Goal: Task Accomplishment & Management: Use online tool/utility

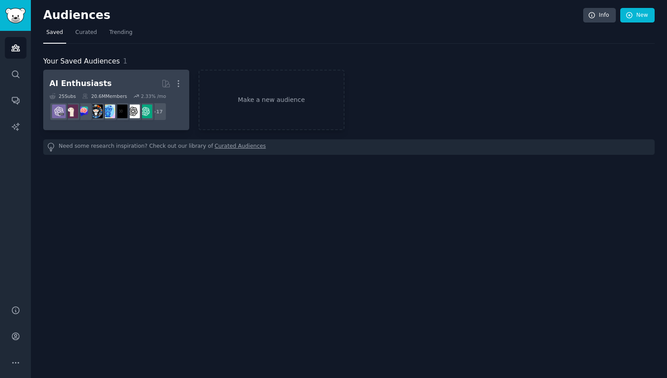
click at [136, 78] on h2 "AI Enthusiasts More" at bounding box center [116, 83] width 134 height 15
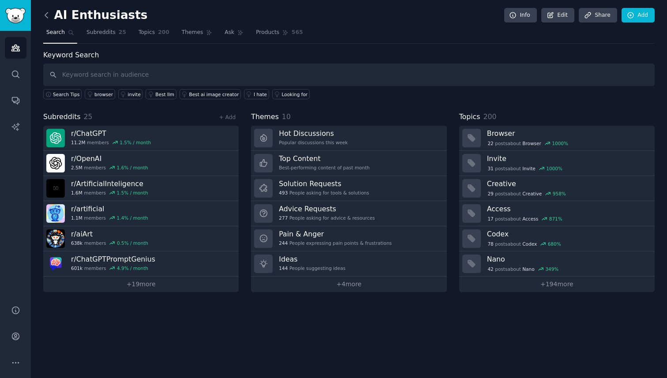
click at [48, 19] on icon at bounding box center [46, 15] width 9 height 9
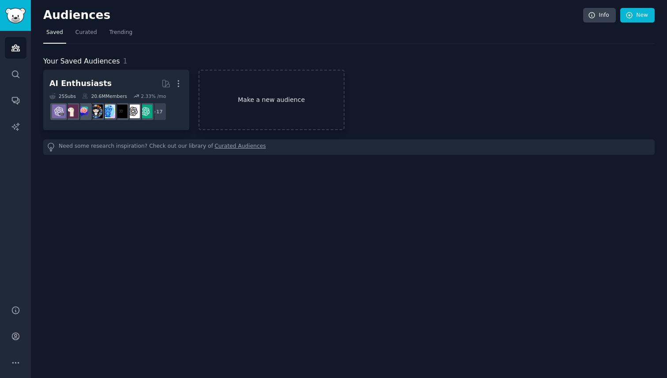
click at [272, 117] on link "Make a new audience" at bounding box center [271, 100] width 146 height 60
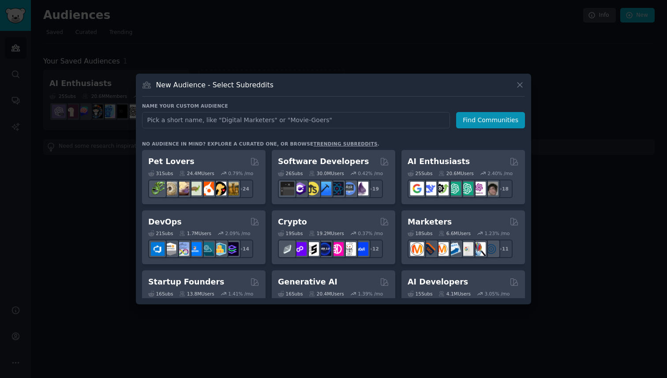
click at [273, 118] on input "text" at bounding box center [296, 120] width 308 height 16
type input "Saas"
click at [473, 122] on button "Find Communities" at bounding box center [490, 120] width 69 height 16
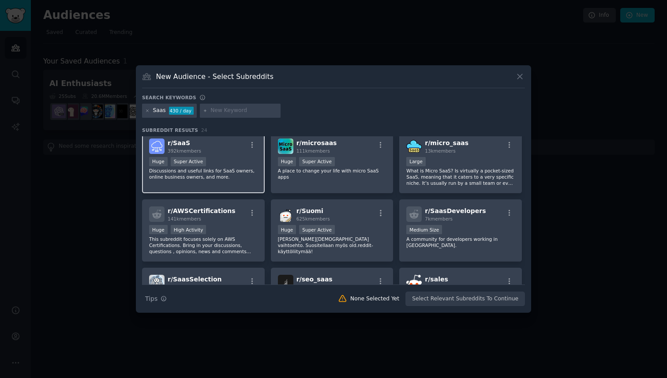
scroll to position [5, 0]
click at [236, 161] on div "Huge Super Active" at bounding box center [203, 161] width 108 height 11
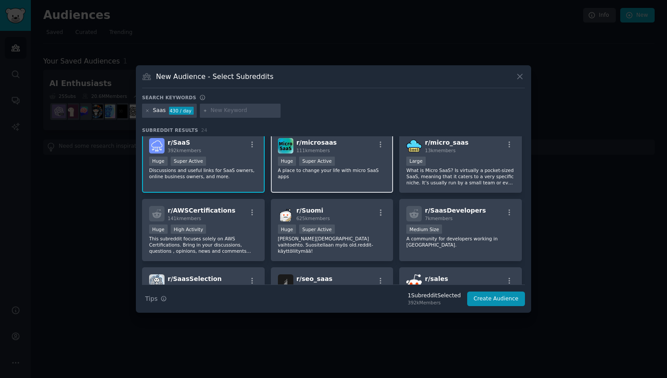
click at [339, 173] on p "A place to change your life with micro SaaS apps" at bounding box center [332, 173] width 108 height 12
click at [438, 175] on p "What is Micro SaaS? Is virtually a pocket-sized SaaS, meaning that it caters to…" at bounding box center [460, 176] width 108 height 19
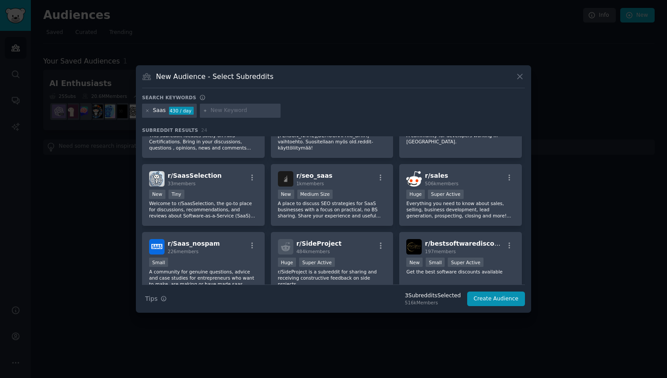
scroll to position [0, 0]
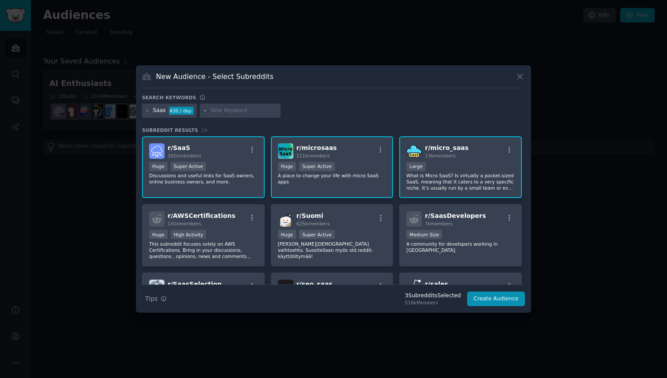
click at [220, 114] on input "text" at bounding box center [243, 111] width 67 height 8
type input "indiehackers"
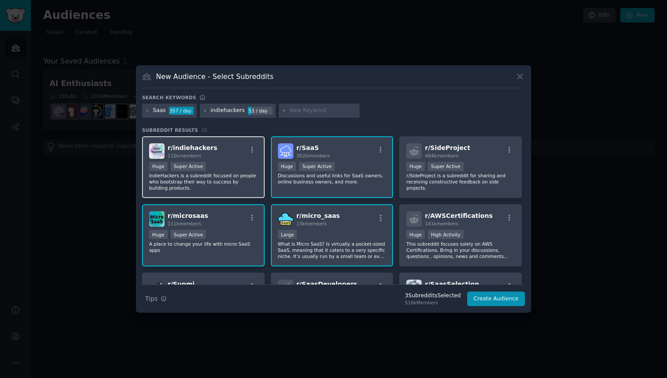
click at [216, 181] on p "IndieHackers is a subreddit focused on people who bootstrap their way to succes…" at bounding box center [203, 181] width 108 height 19
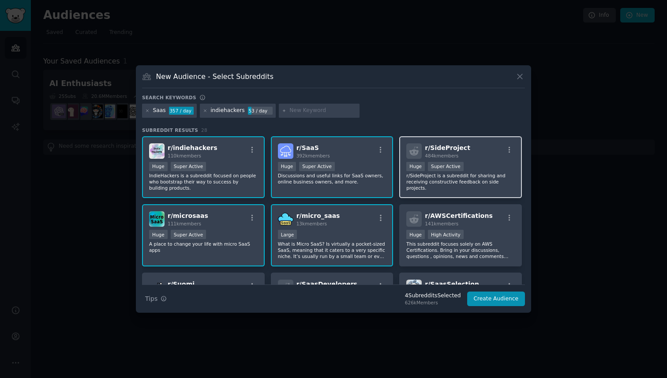
click at [451, 187] on p "r/SideProject is a subreddit for sharing and receiving constructive feedback on…" at bounding box center [460, 181] width 108 height 19
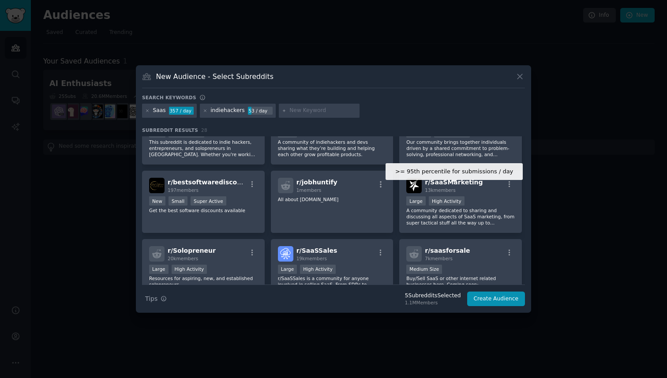
scroll to position [319, 0]
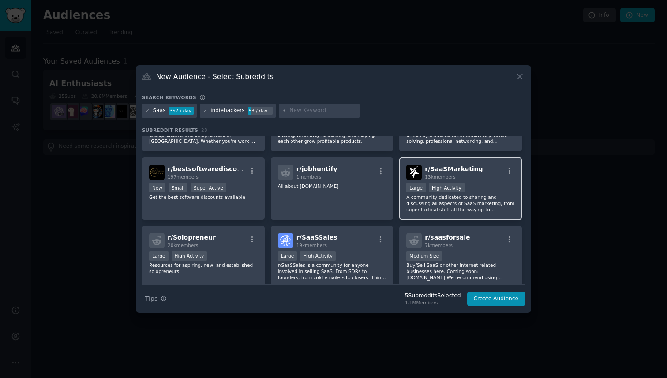
click at [478, 203] on p "A community dedicated to sharing and discussing all aspects of SaaS marketing, …" at bounding box center [460, 203] width 108 height 19
click at [488, 303] on button "Create Audience" at bounding box center [496, 298] width 58 height 15
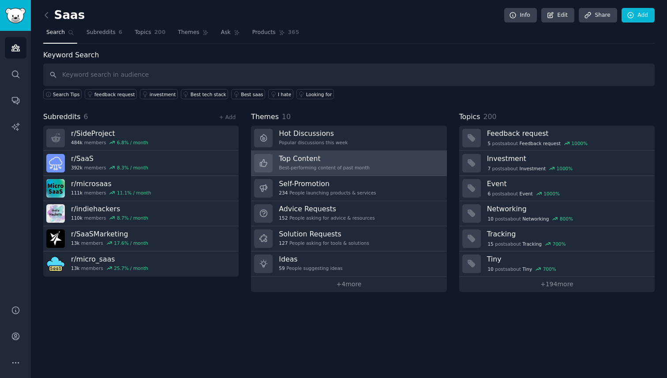
click at [406, 156] on link "Top Content Best-performing content of past month" at bounding box center [348, 163] width 195 height 25
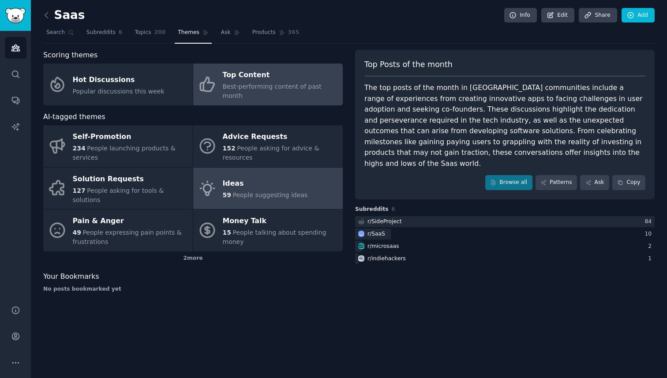
click at [332, 177] on link "Ideas 59 People suggesting ideas" at bounding box center [267, 189] width 149 height 42
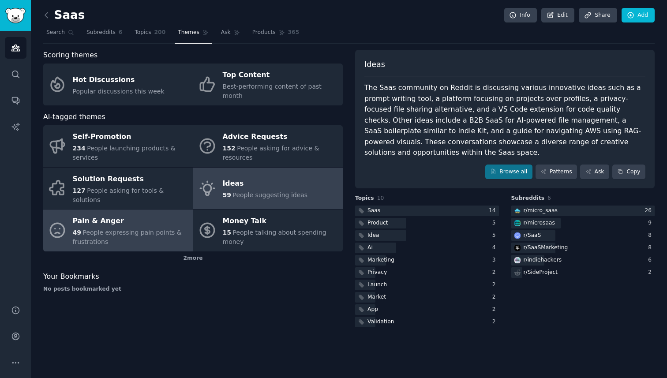
click at [150, 229] on span "People expressing pain points & frustrations" at bounding box center [127, 237] width 109 height 16
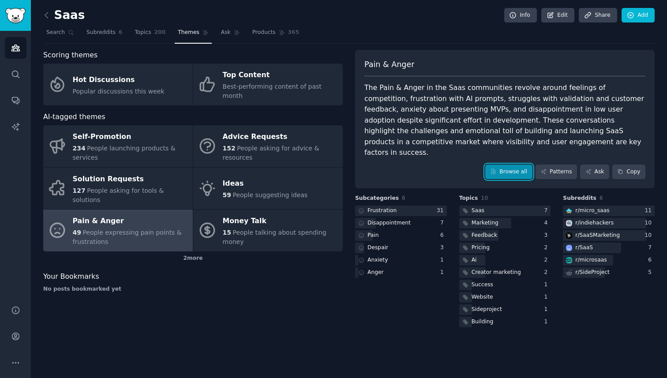
click at [502, 164] on link "Browse all" at bounding box center [508, 171] width 47 height 15
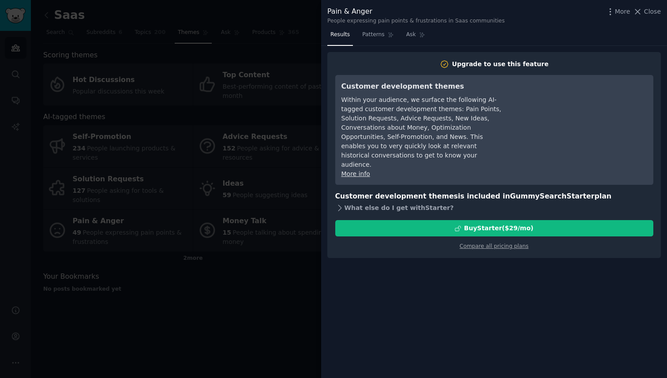
click at [382, 201] on div "What else do I get with Starter ?" at bounding box center [494, 207] width 318 height 12
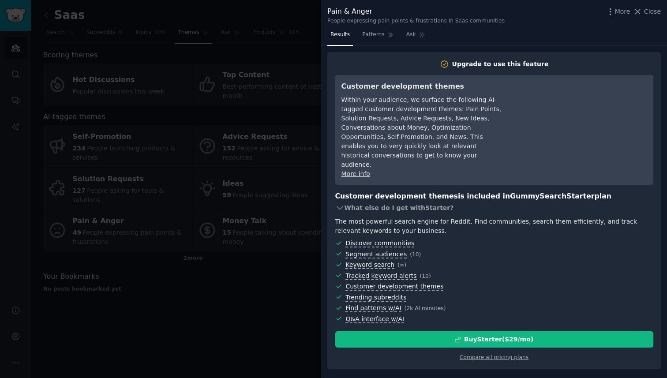
click at [382, 201] on div "What else do I get with Starter ?" at bounding box center [494, 207] width 318 height 12
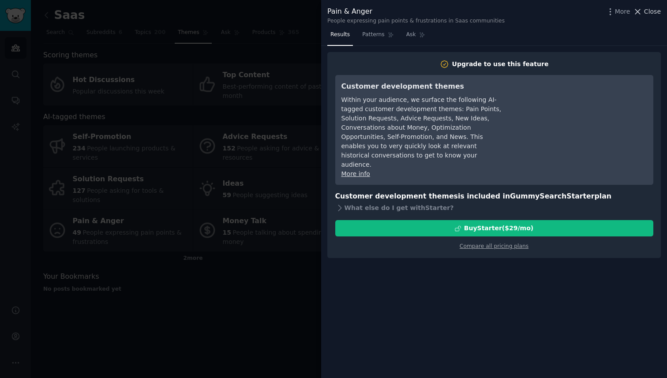
click at [640, 8] on icon at bounding box center [637, 11] width 9 height 9
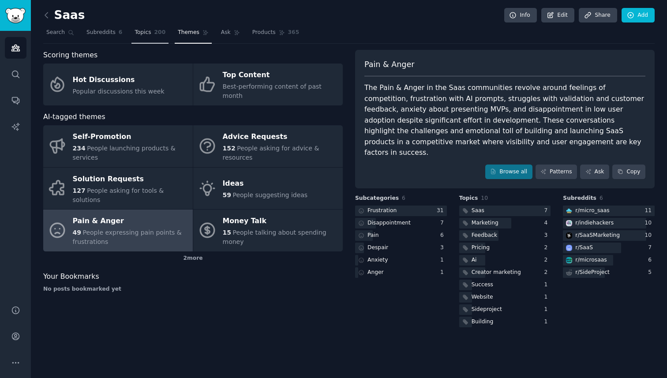
click at [141, 38] on link "Topics 200" at bounding box center [149, 35] width 37 height 18
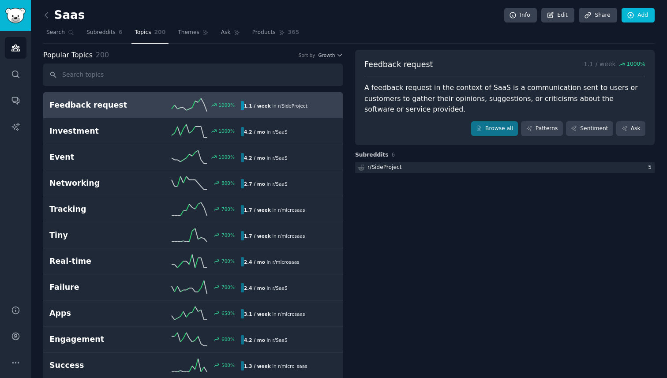
click at [155, 94] on link "Feedback request 1000 % 1.1 / week in r/ SideProject" at bounding box center [192, 105] width 299 height 26
click at [535, 126] on link "Patterns" at bounding box center [541, 128] width 41 height 15
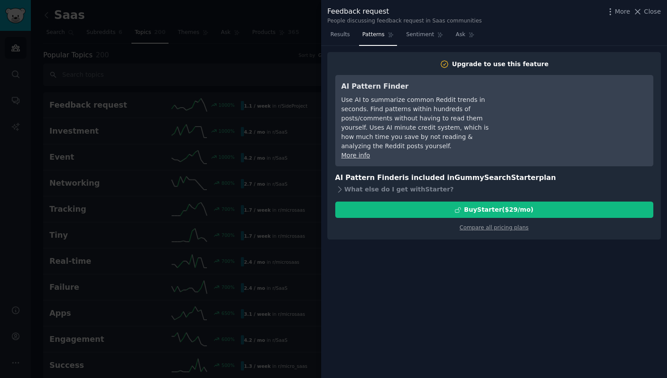
click at [239, 168] on div at bounding box center [333, 189] width 667 height 378
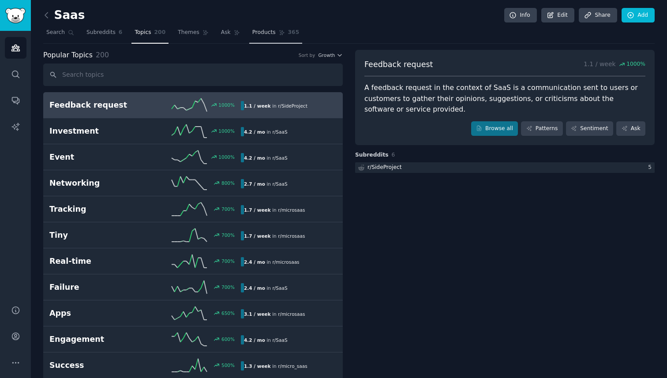
click at [264, 40] on link "Products 365" at bounding box center [275, 35] width 53 height 18
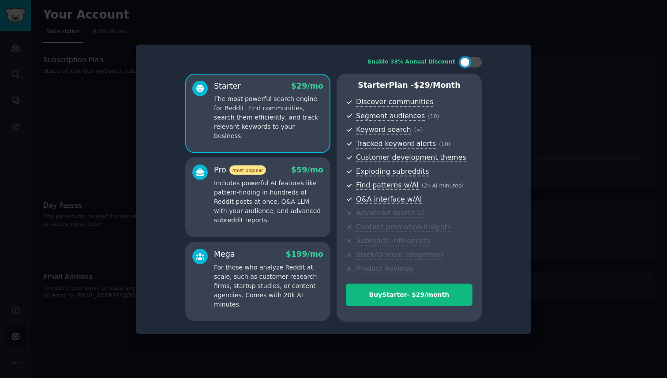
click at [430, 35] on div at bounding box center [333, 189] width 667 height 378
